Goal: Task Accomplishment & Management: Use online tool/utility

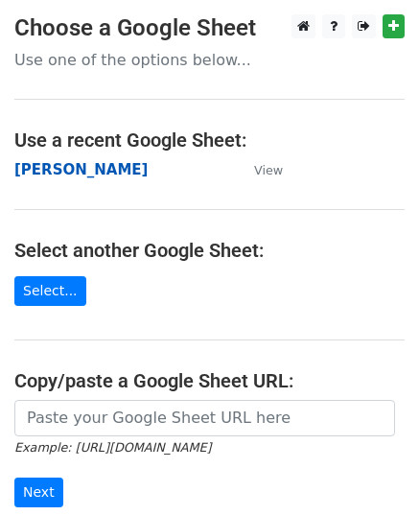
click at [63, 175] on strong "[PERSON_NAME]" at bounding box center [80, 169] width 133 height 17
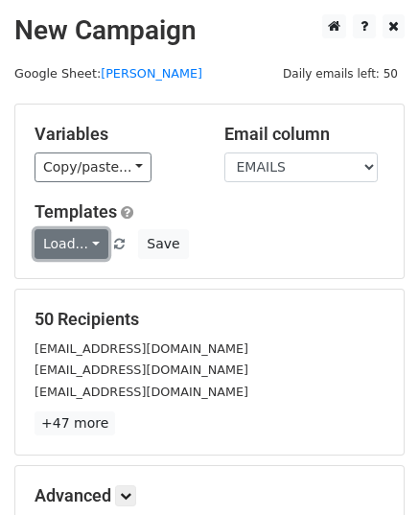
click at [70, 251] on link "Load..." at bounding box center [72, 244] width 74 height 30
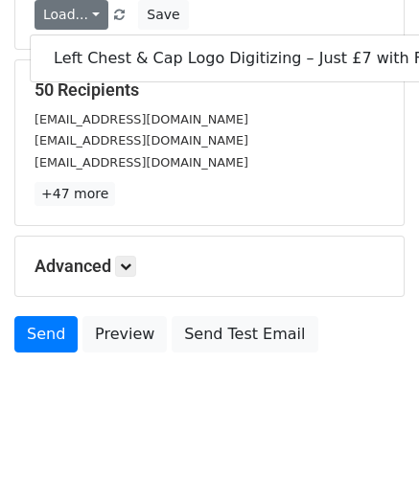
scroll to position [241, 0]
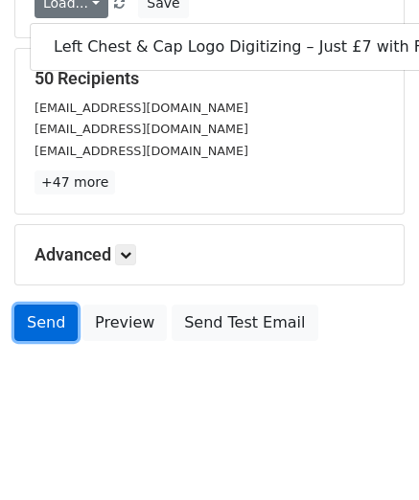
click at [42, 320] on link "Send" at bounding box center [45, 323] width 63 height 36
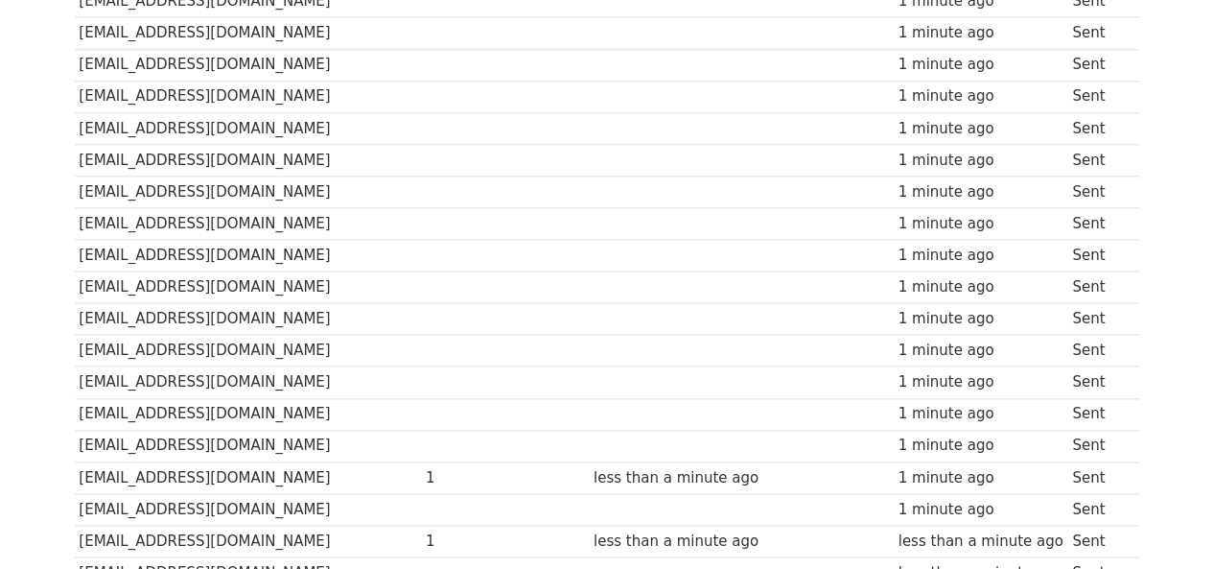
scroll to position [1246, 0]
